Goal: Find specific page/section: Find specific page/section

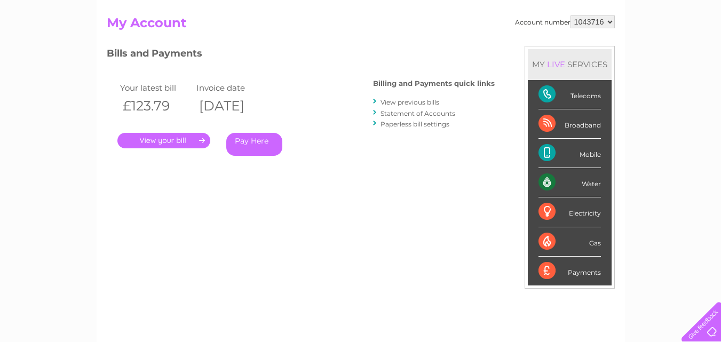
click at [553, 124] on div "Broadband" at bounding box center [569, 123] width 62 height 29
click at [577, 128] on div "Broadband" at bounding box center [569, 123] width 62 height 29
click at [547, 127] on div "Broadband" at bounding box center [569, 123] width 62 height 29
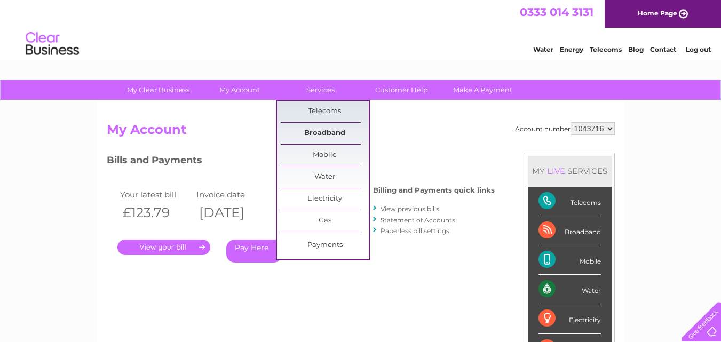
click at [323, 131] on link "Broadband" at bounding box center [325, 133] width 88 height 21
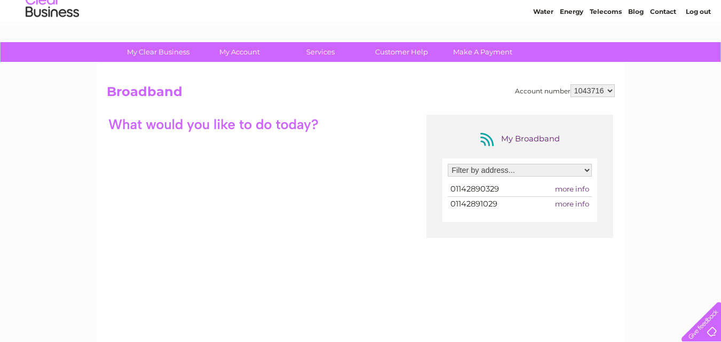
scroll to position [12, 0]
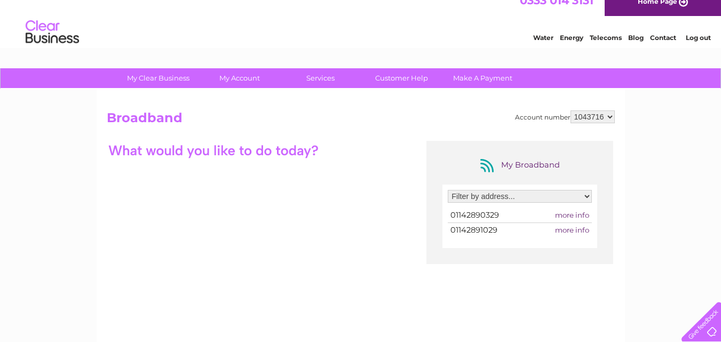
click at [572, 232] on span "more info" at bounding box center [572, 230] width 34 height 9
click at [571, 229] on span "more info" at bounding box center [572, 230] width 34 height 9
click at [488, 232] on span "01142891029" at bounding box center [473, 230] width 47 height 10
click at [569, 213] on span "more info" at bounding box center [572, 215] width 34 height 9
click at [547, 35] on link "Water" at bounding box center [543, 38] width 20 height 8
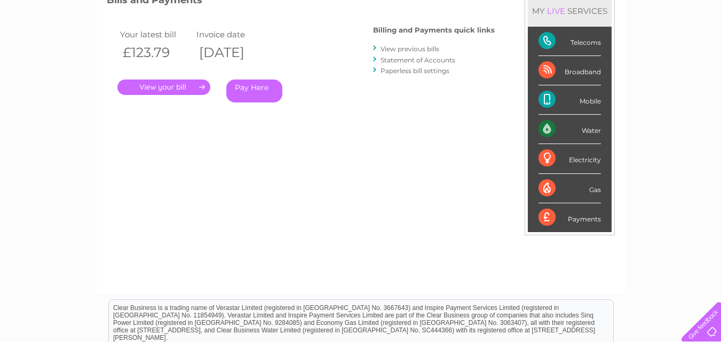
scroll to position [107, 0]
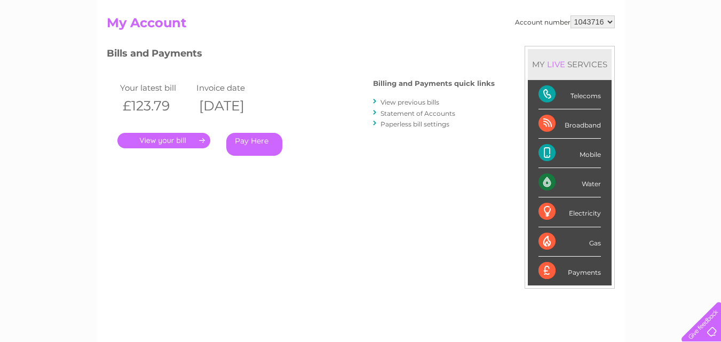
click at [557, 63] on div "LIVE" at bounding box center [556, 64] width 22 height 10
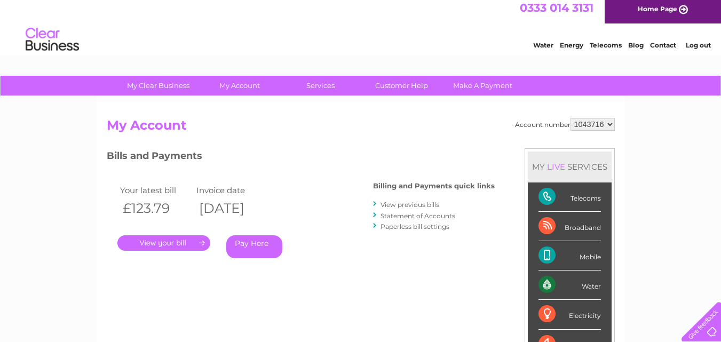
scroll to position [0, 0]
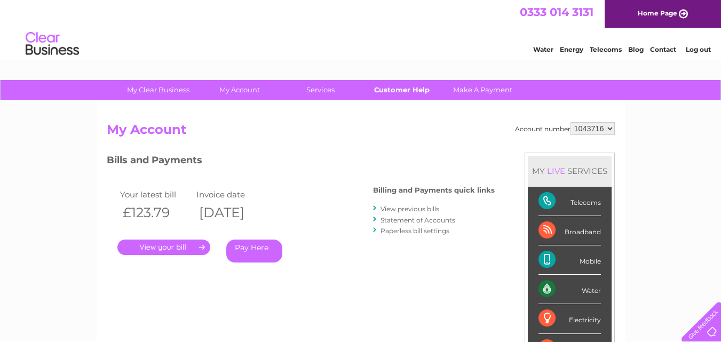
click at [398, 86] on link "Customer Help" at bounding box center [401, 90] width 88 height 20
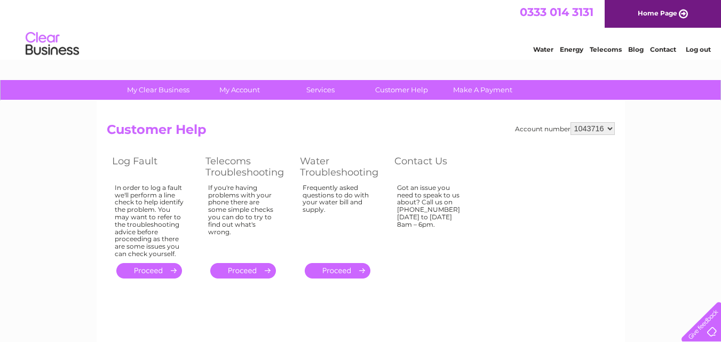
click at [667, 7] on link "Home Page" at bounding box center [663, 14] width 116 height 28
